Goal: Task Accomplishment & Management: Complete application form

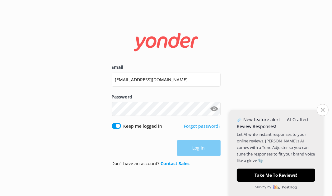
type input "[EMAIL_ADDRESS][DOMAIN_NAME]"
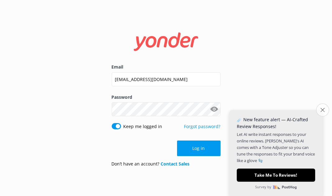
click at [323, 109] on icon "Close survey" at bounding box center [322, 110] width 4 height 4
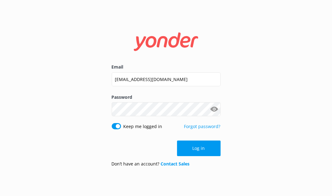
click at [149, 165] on p "Don’t have an account? Contact Sales" at bounding box center [151, 163] width 78 height 7
click at [173, 164] on link "Contact Sales" at bounding box center [175, 163] width 29 height 6
